Goal: Information Seeking & Learning: Learn about a topic

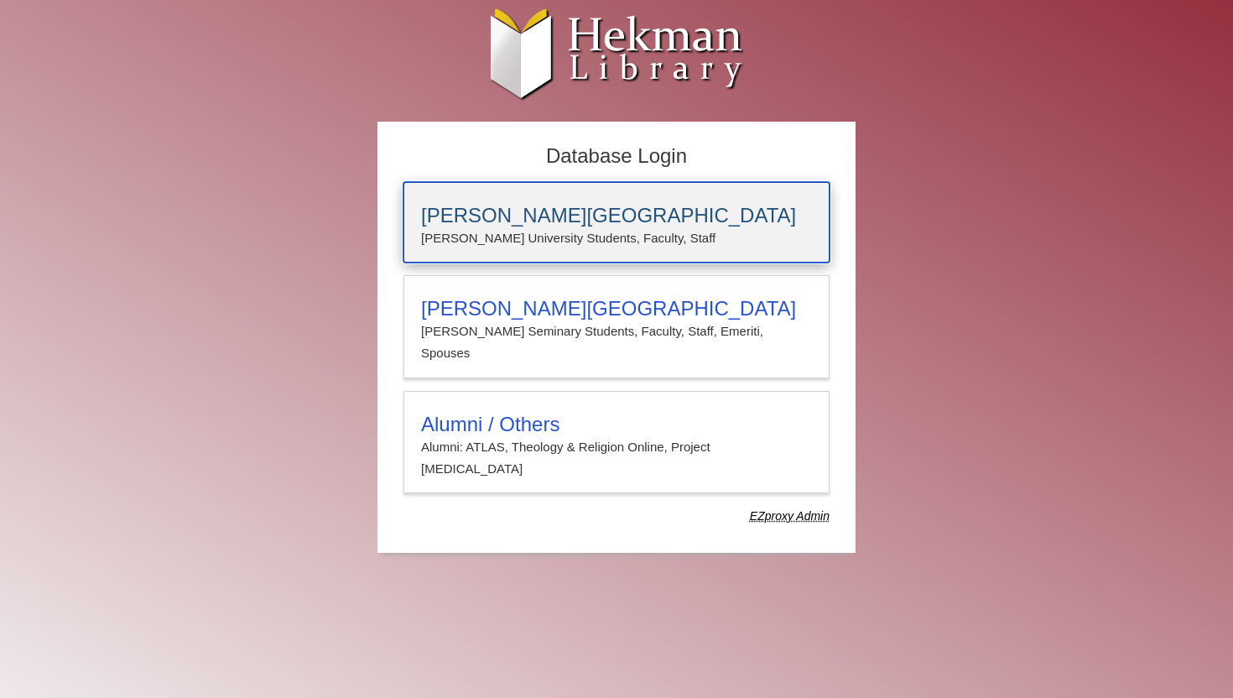
click at [510, 200] on div "[PERSON_NAME][GEOGRAPHIC_DATA] [PERSON_NAME] University Students, Faculty, Staff" at bounding box center [616, 222] width 426 height 80
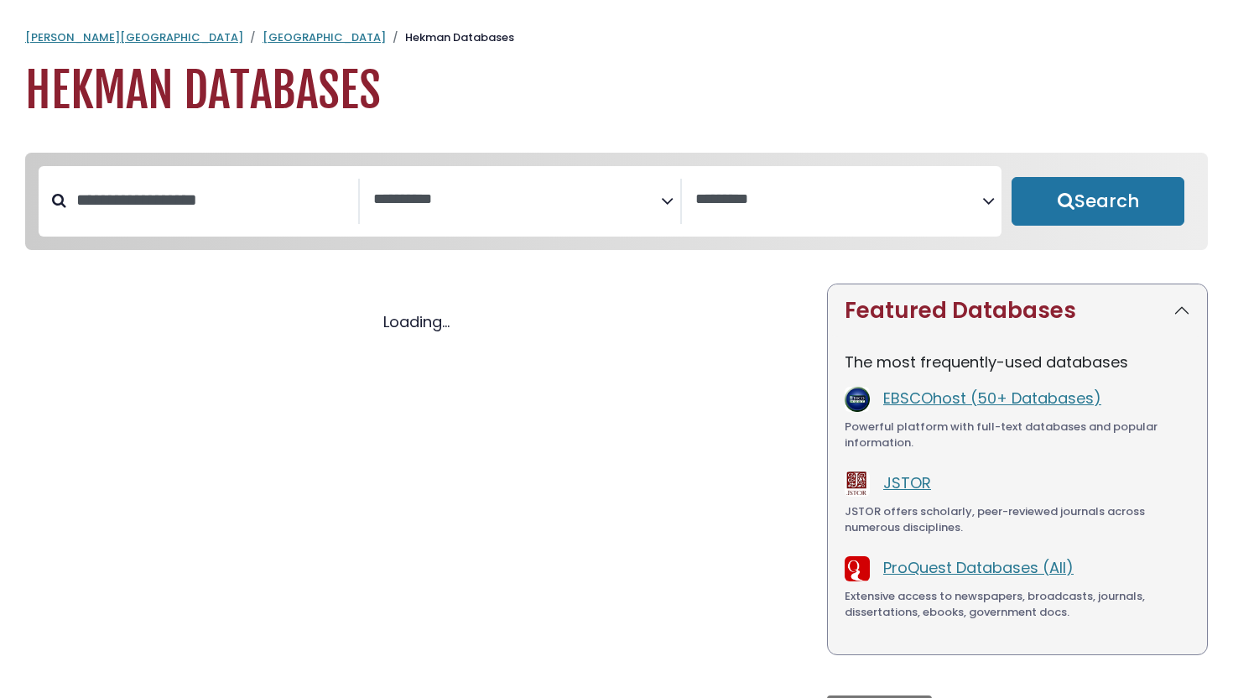
select select "Database Subject Filter"
select select "Database Vendors Filter"
select select "Database Subject Filter"
select select "Database Vendors Filter"
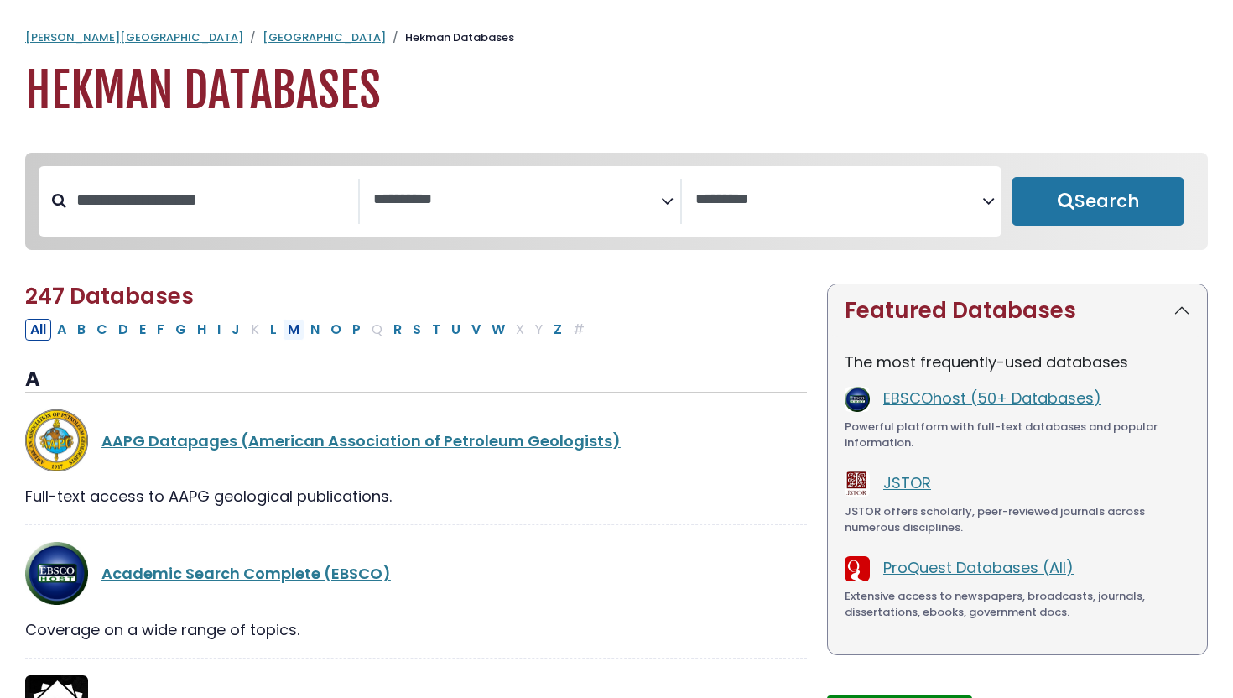
click at [293, 336] on button "M" at bounding box center [294, 330] width 22 height 22
select select "Database Subject Filter"
select select "Database Vendors Filter"
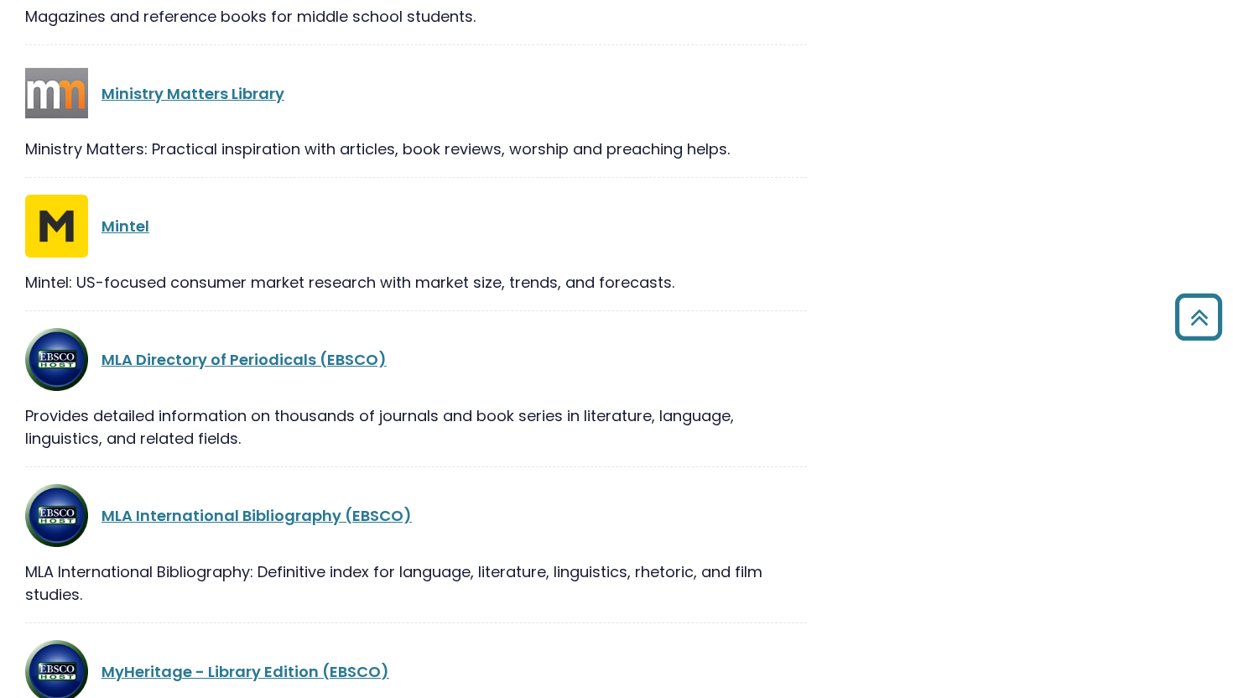
scroll to position [1423, 0]
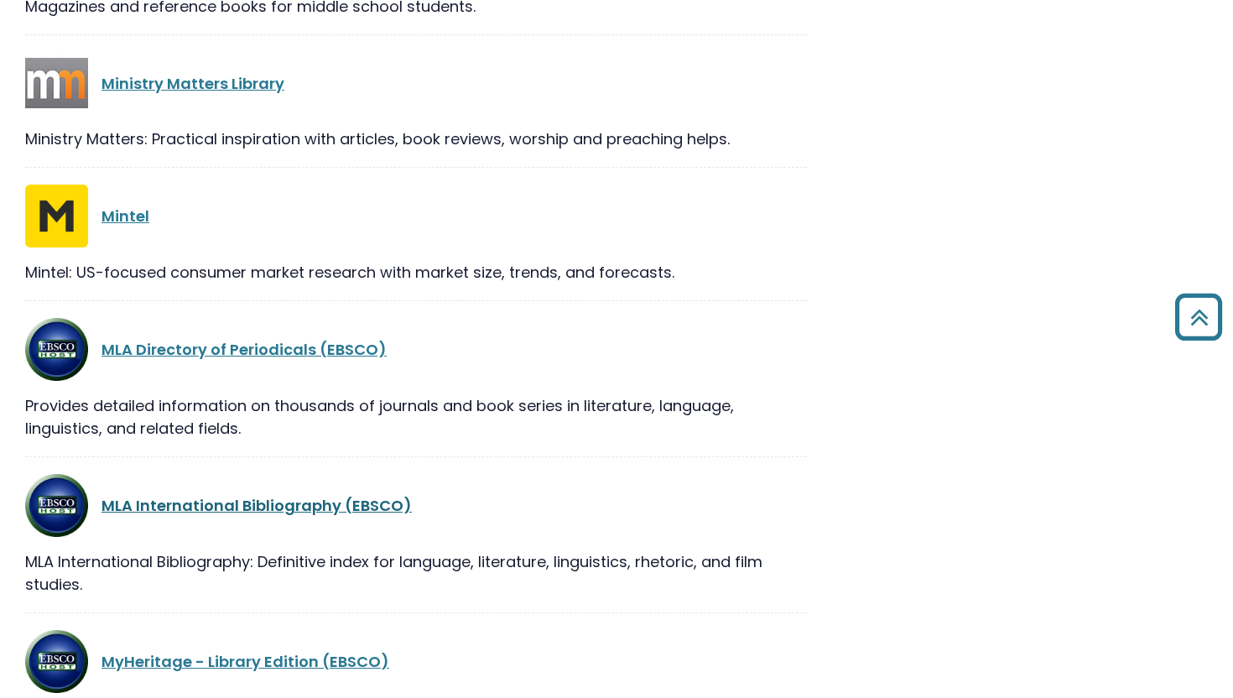
click at [295, 506] on link "MLA International Bibliography (EBSCO)" at bounding box center [256, 505] width 310 height 21
